Goal: Information Seeking & Learning: Learn about a topic

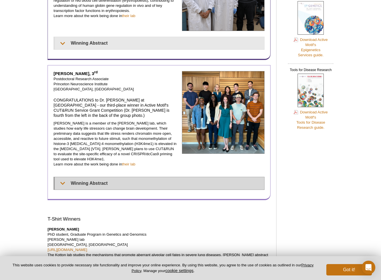
scroll to position [282, 0]
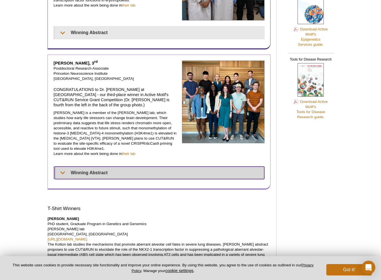
click at [141, 167] on summary "Winning Abstract" at bounding box center [159, 173] width 209 height 13
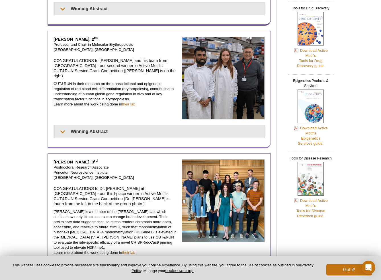
scroll to position [178, 0]
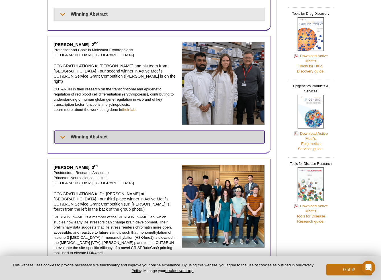
click at [148, 131] on summary "Winning Abstract" at bounding box center [160, 137] width 210 height 13
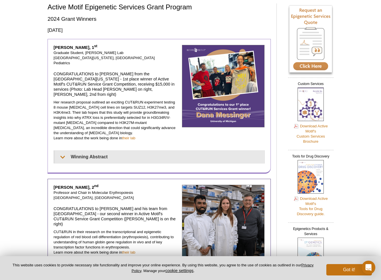
scroll to position [33, 0]
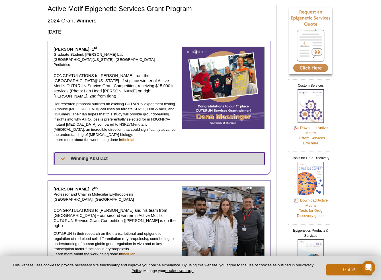
click at [155, 153] on summary "Winning Abstract" at bounding box center [160, 159] width 210 height 13
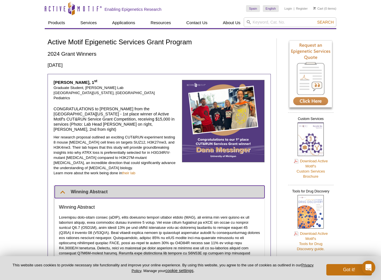
scroll to position [0, 0]
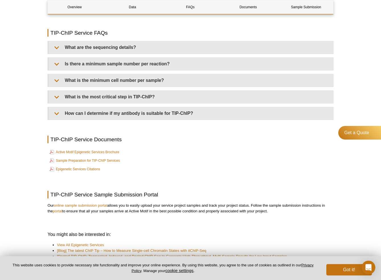
scroll to position [1333, 0]
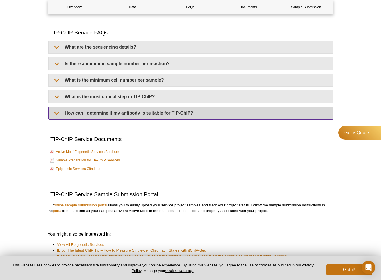
click at [165, 113] on summary "How can I determine if my antibody is suitable for TIP-ChIP?" at bounding box center [191, 113] width 284 height 13
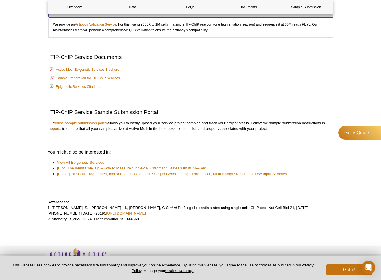
scroll to position [1437, 0]
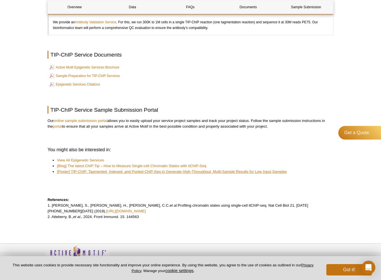
click at [129, 172] on link "[Poster] TIP-ChIP: Tagmented, Indexed, and Pooled ChIP-Seq to Generate High-Thr…" at bounding box center [172, 172] width 230 height 6
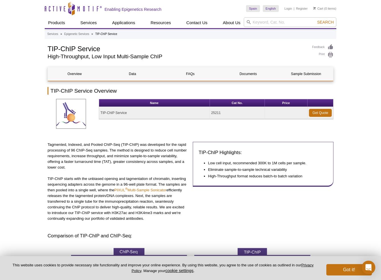
scroll to position [0, 0]
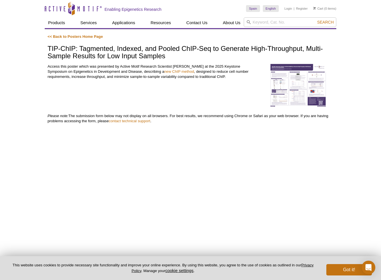
click at [306, 82] on img at bounding box center [298, 86] width 57 height 44
click at [291, 84] on img at bounding box center [298, 86] width 57 height 44
click at [166, 72] on link "new ChIP method" at bounding box center [179, 71] width 30 height 4
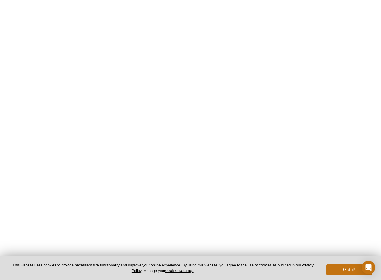
scroll to position [729, 0]
